Goal: Task Accomplishment & Management: Complete application form

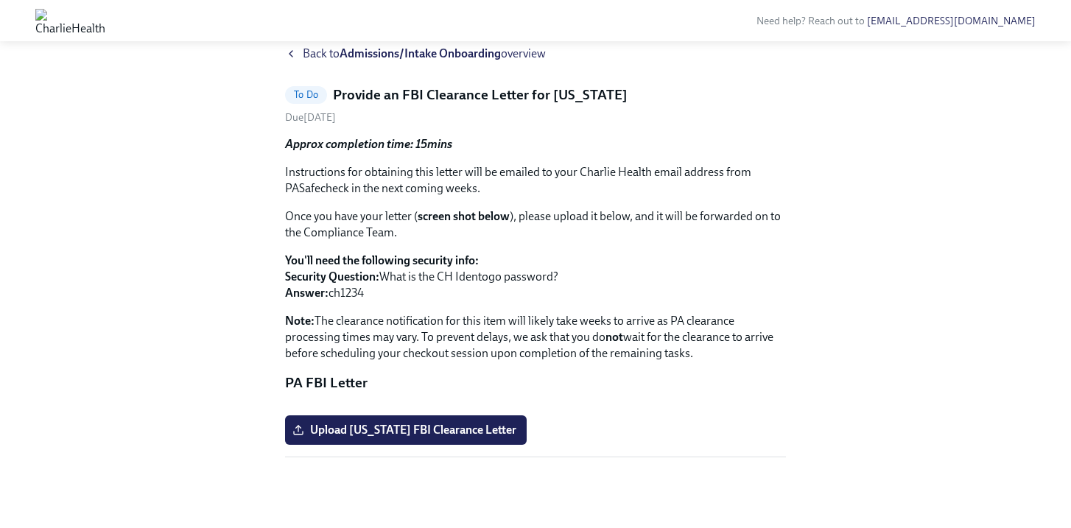
scroll to position [198, 0]
click at [400, 433] on span "Upload [US_STATE] FBI Clearance Letter" at bounding box center [405, 430] width 221 height 15
click at [0, 0] on input "Upload [US_STATE] FBI Clearance Letter" at bounding box center [0, 0] width 0 height 0
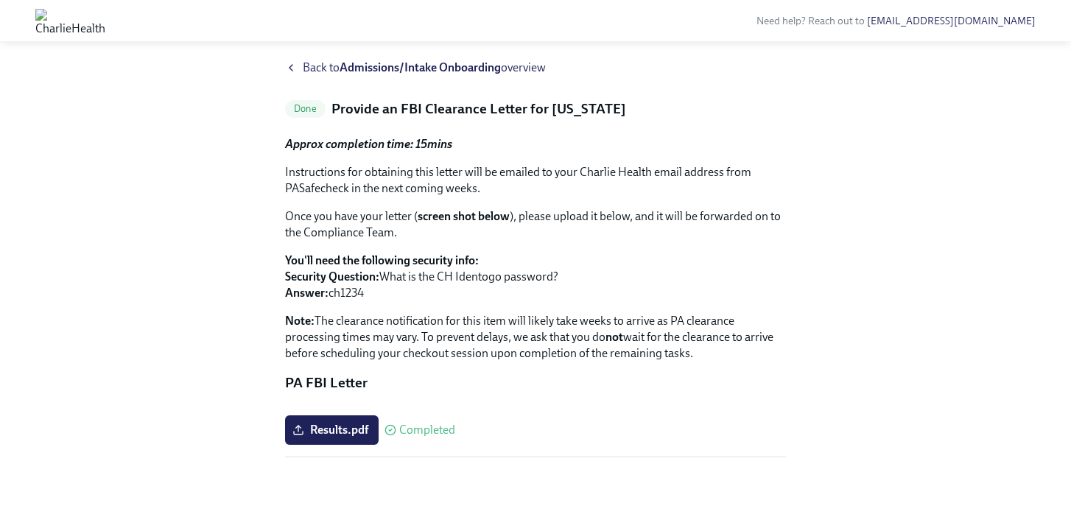
scroll to position [0, 0]
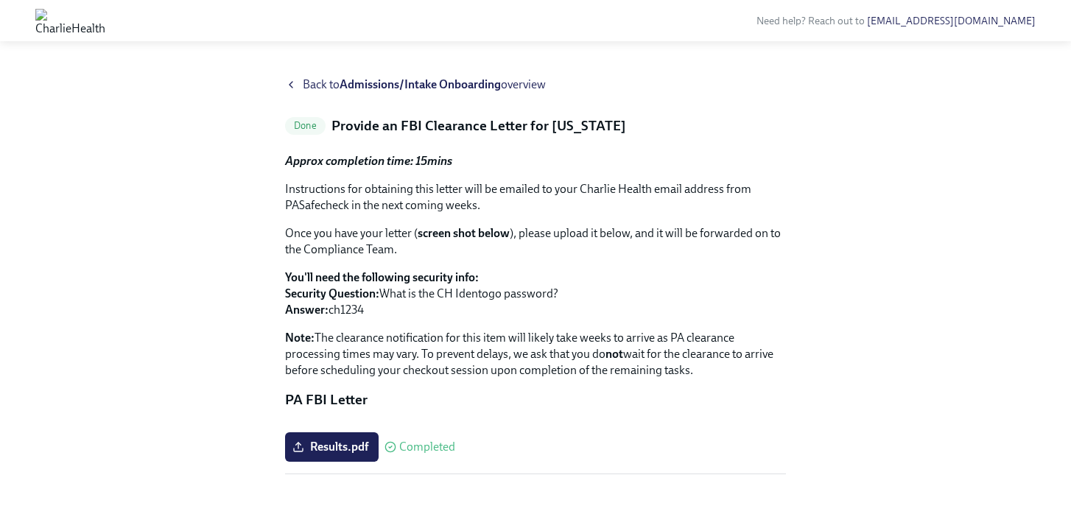
click at [306, 82] on span "Back to Admissions/Intake Onboarding overview" at bounding box center [424, 85] width 243 height 16
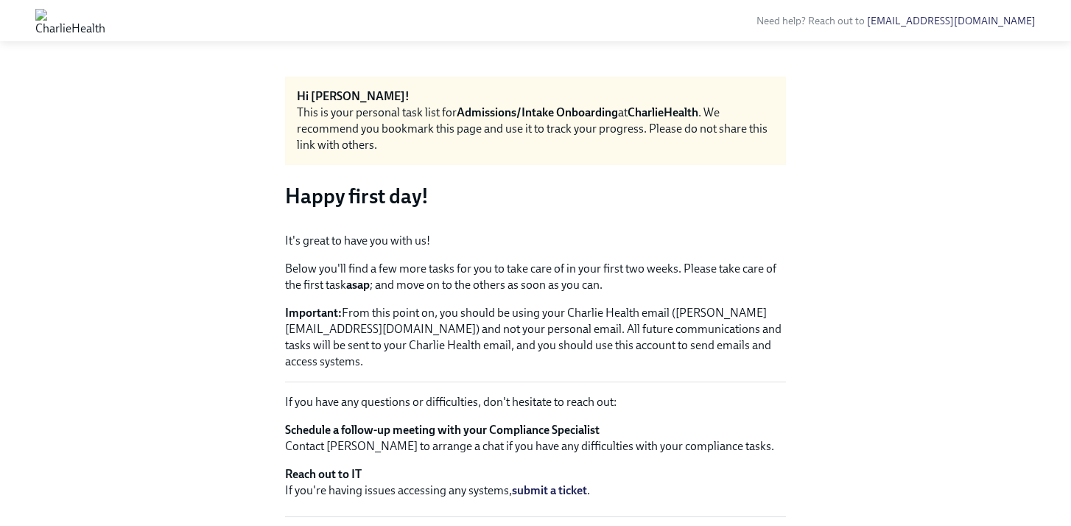
click at [105, 24] on img at bounding box center [70, 21] width 70 height 24
click at [56, 18] on img at bounding box center [70, 21] width 70 height 24
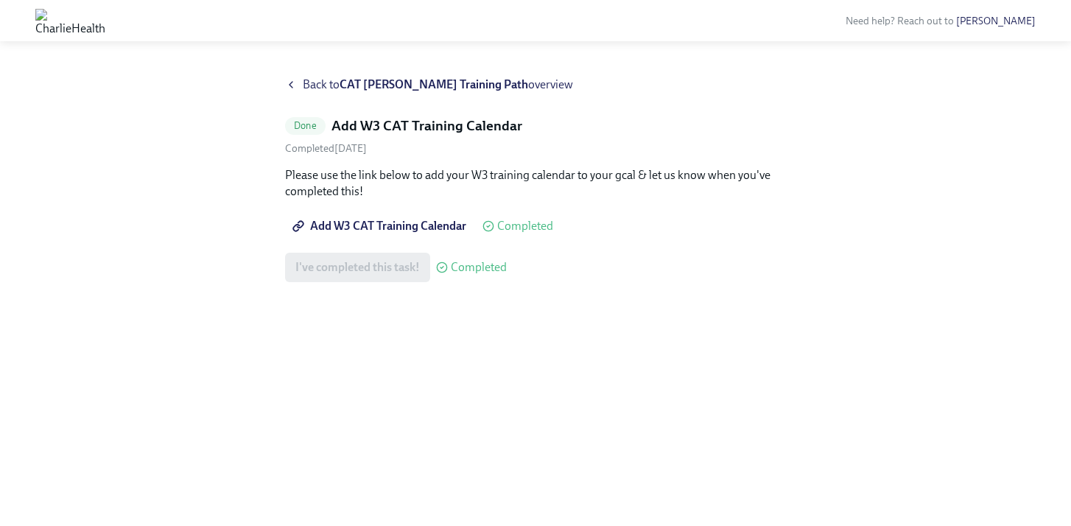
click at [364, 221] on span "Add W3 CAT Training Calendar" at bounding box center [380, 226] width 171 height 15
click at [298, 77] on div "Back to CAT [PERSON_NAME] Training Path overview" at bounding box center [535, 85] width 501 height 16
